Goal: Task Accomplishment & Management: Use online tool/utility

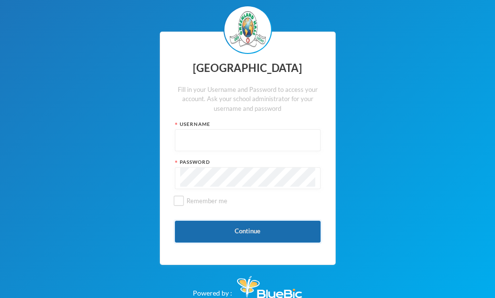
type input "glh23es30"
click at [228, 223] on button "Continue" at bounding box center [248, 232] width 146 height 22
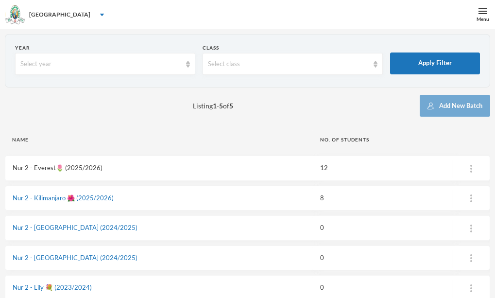
click at [55, 166] on link "Nur 2 - Everest🌷 (2025/2026)" at bounding box center [58, 168] width 90 height 8
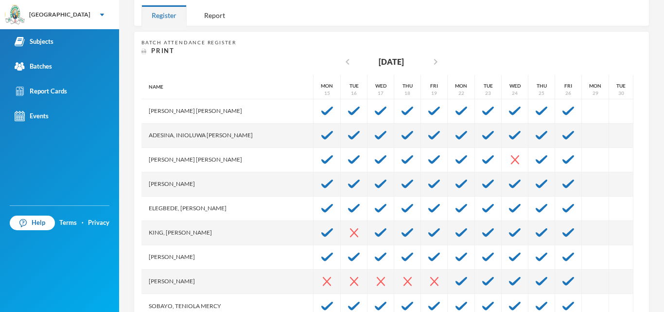
scroll to position [190, 0]
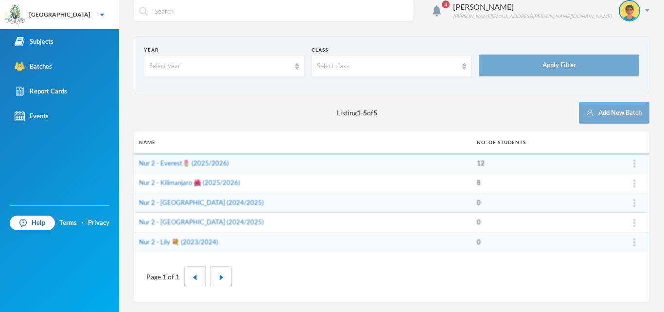
scroll to position [10, 0]
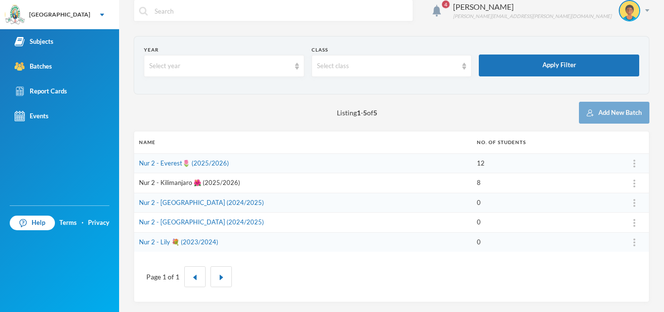
click at [186, 183] on link "Nur 2 - Kilimanjaro 🌺 (2025/2026)" at bounding box center [189, 182] width 101 height 8
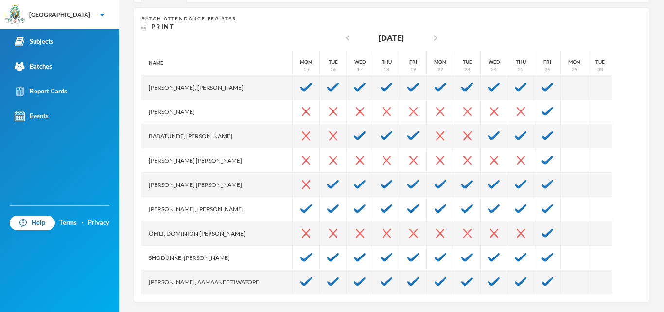
scroll to position [190, 0]
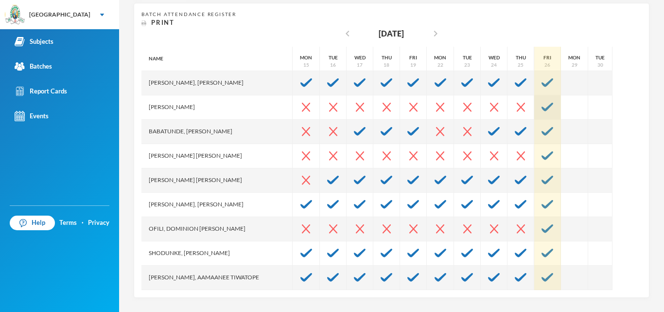
click at [502, 108] on img at bounding box center [547, 107] width 12 height 9
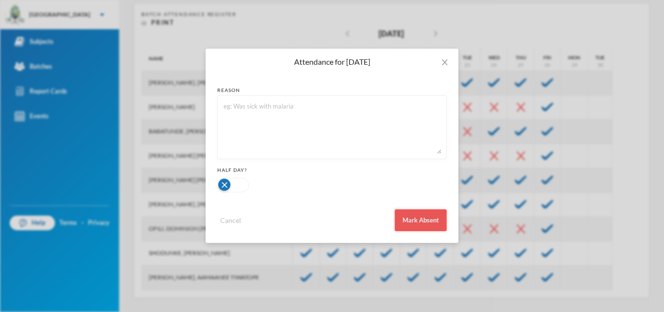
click at [424, 221] on button "Mark Absent" at bounding box center [421, 220] width 52 height 22
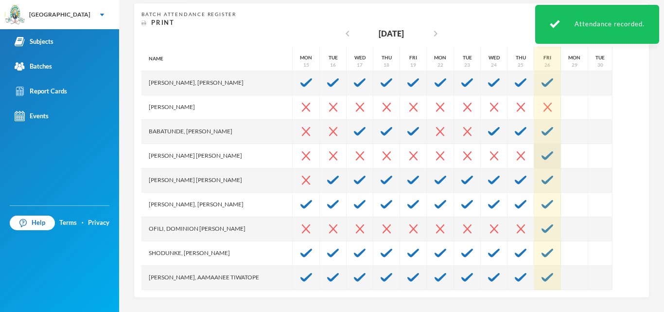
click at [502, 156] on img at bounding box center [547, 155] width 12 height 9
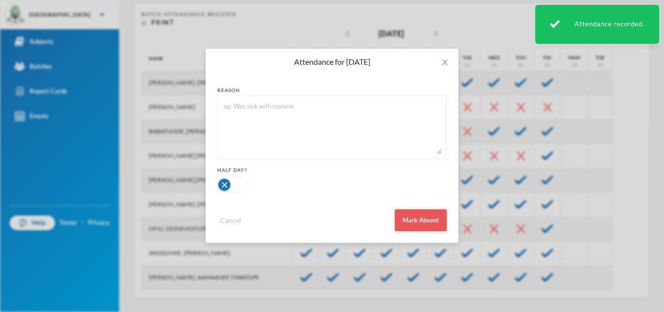
click at [423, 225] on button "Mark Absent" at bounding box center [421, 220] width 52 height 22
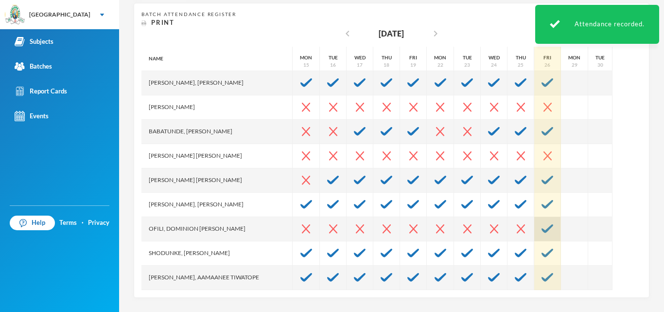
click at [502, 221] on div at bounding box center [547, 229] width 27 height 24
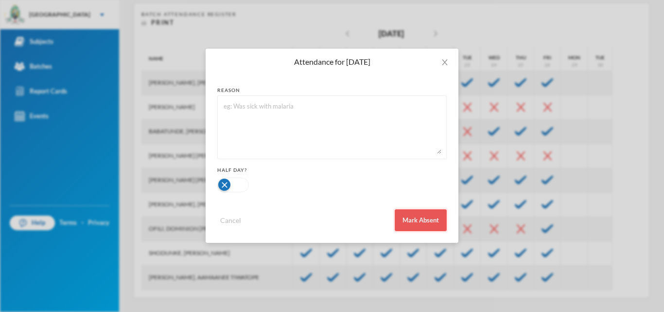
click at [415, 217] on button "Mark Absent" at bounding box center [421, 220] width 52 height 22
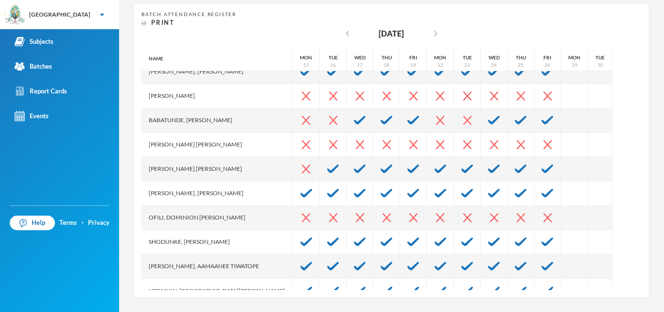
scroll to position [24, 0]
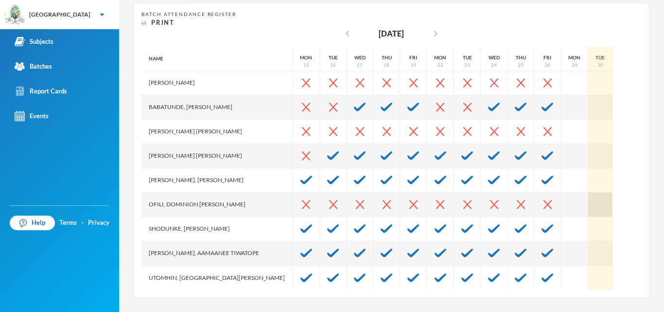
click at [502, 194] on div at bounding box center [600, 204] width 24 height 24
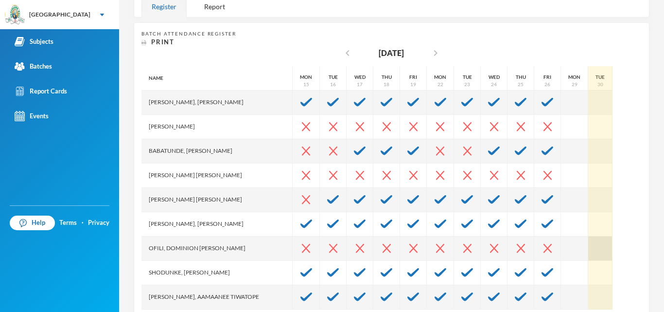
scroll to position [151, 0]
